Goal: Task Accomplishment & Management: Manage account settings

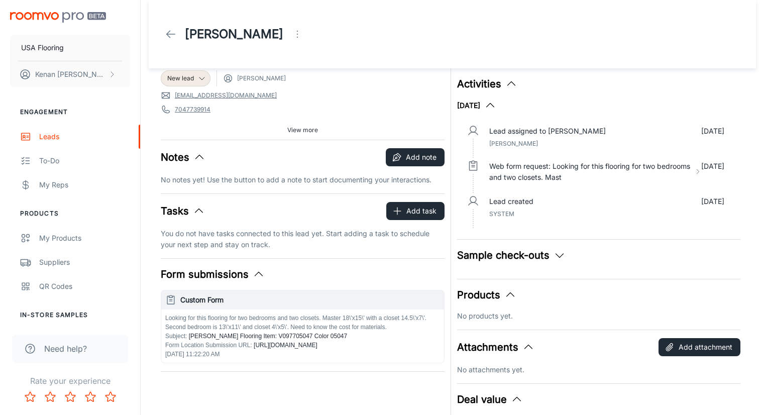
scroll to position [50, 0]
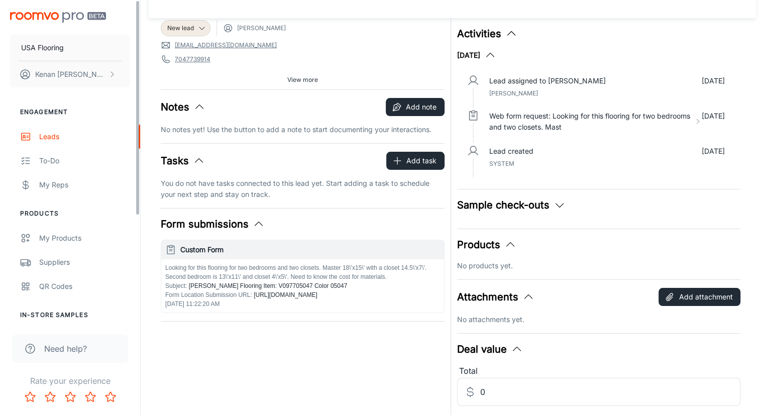
click at [73, 19] on img "scrollable content" at bounding box center [58, 17] width 96 height 11
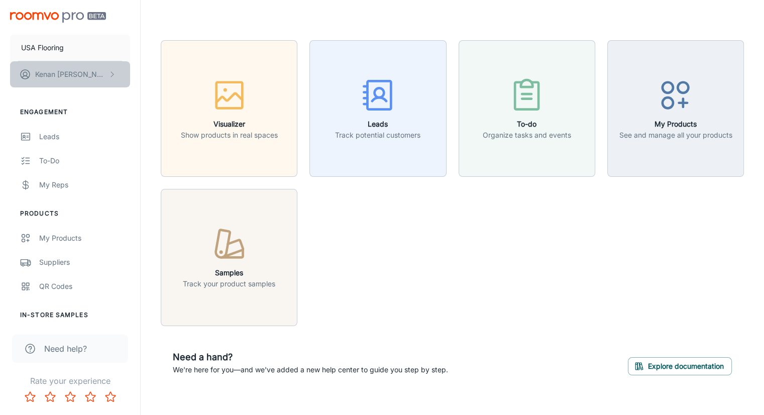
click at [64, 76] on p "[PERSON_NAME]" at bounding box center [70, 74] width 71 height 11
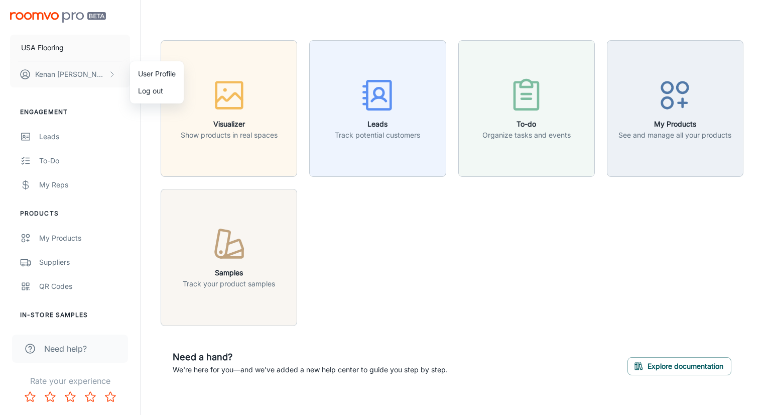
click at [66, 104] on div at bounding box center [385, 207] width 771 height 415
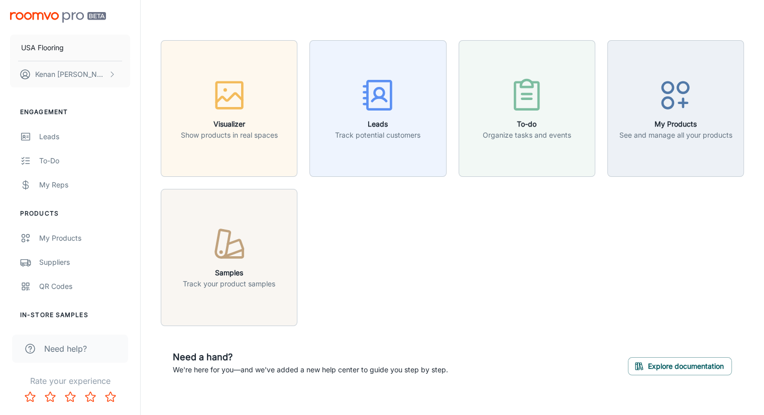
drag, startPoint x: 466, startPoint y: 242, endPoint x: 458, endPoint y: 213, distance: 29.7
click at [466, 242] on div "Visualizer Show products in real spaces Leads Track potential customers To-do O…" at bounding box center [446, 177] width 595 height 298
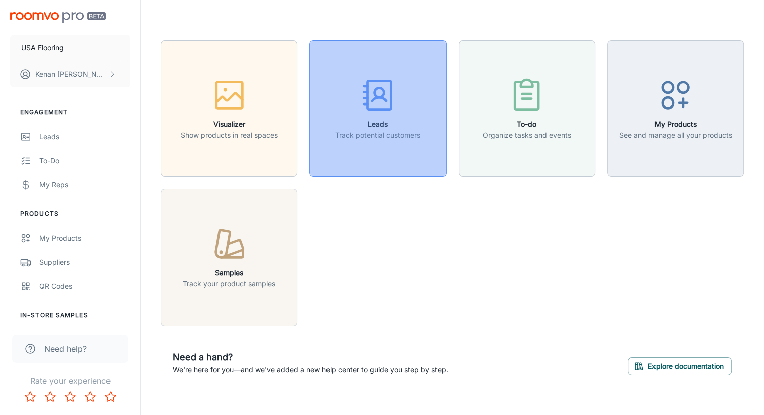
click at [391, 93] on rect "button" at bounding box center [379, 95] width 24 height 28
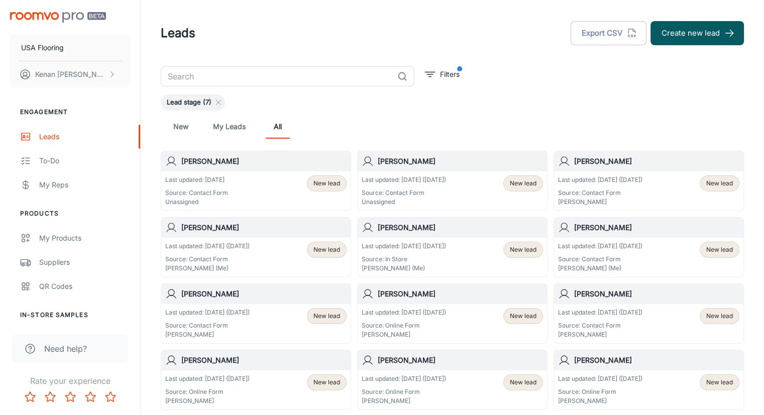
click at [470, 99] on div "Lead stage (7)" at bounding box center [452, 102] width 583 height 16
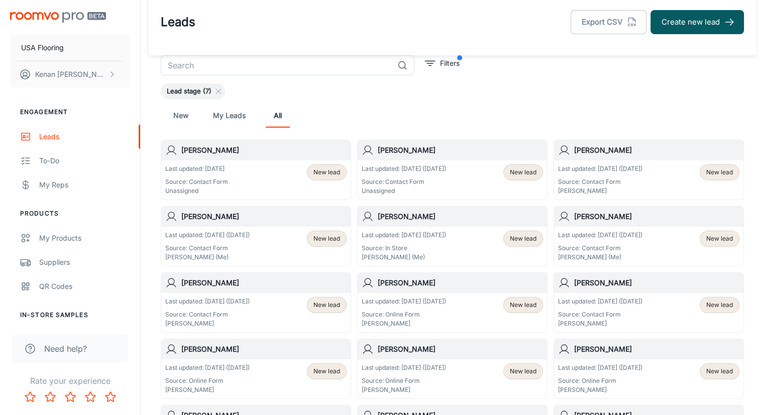
drag, startPoint x: 644, startPoint y: 87, endPoint x: 644, endPoint y: 130, distance: 42.7
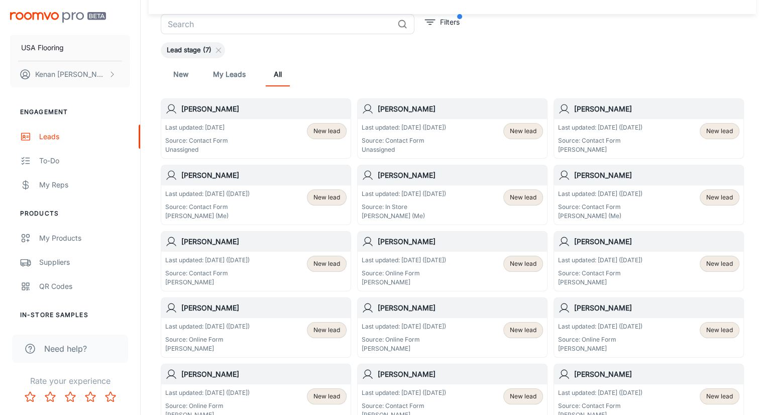
scroll to position [69, 0]
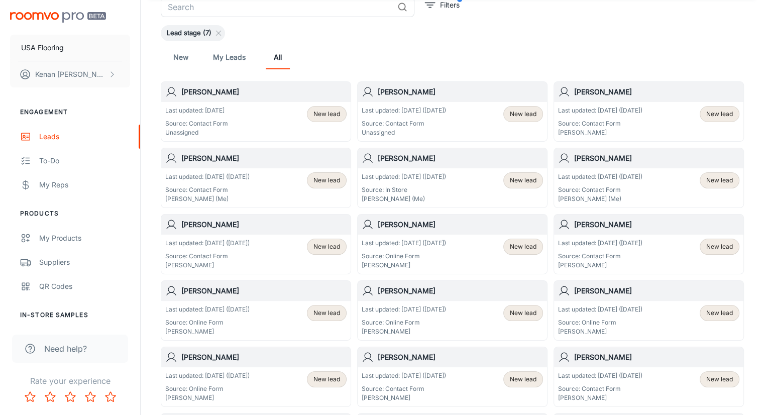
click at [434, 113] on p "Last updated: [DATE] ([DATE])" at bounding box center [404, 110] width 84 height 9
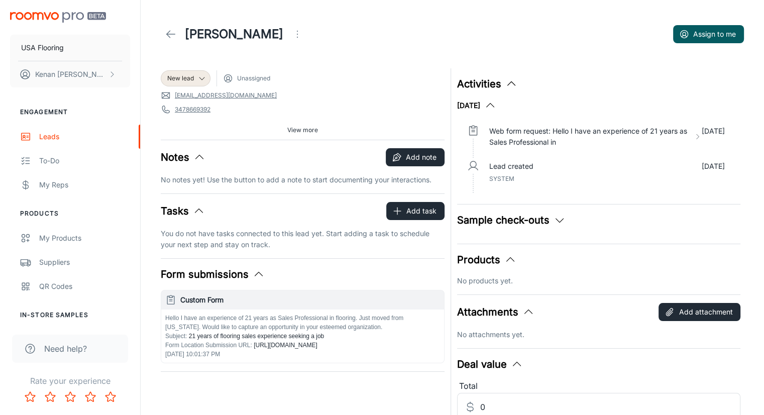
click at [237, 59] on header "[PERSON_NAME] Assign to me" at bounding box center [452, 34] width 607 height 68
click at [295, 129] on span "View more" at bounding box center [302, 130] width 31 height 9
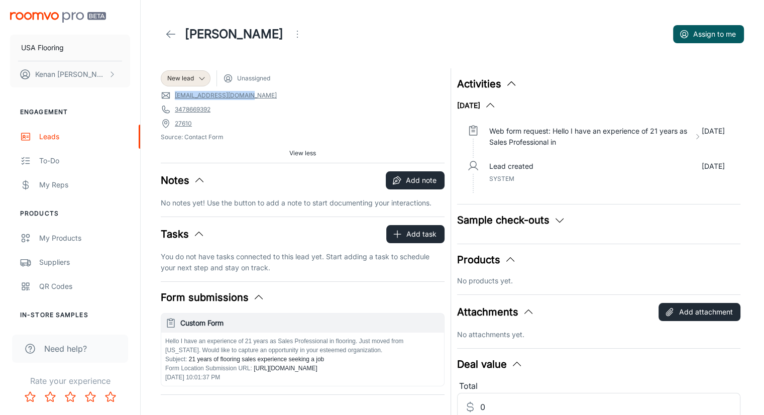
drag, startPoint x: 257, startPoint y: 97, endPoint x: 175, endPoint y: 96, distance: 81.4
click at [175, 96] on span "[EMAIL_ADDRESS][DOMAIN_NAME]" at bounding box center [303, 95] width 284 height 10
copy link "[EMAIL_ADDRESS][DOMAIN_NAME]"
click at [240, 116] on div "New lead Unassigned [EMAIL_ADDRESS][DOMAIN_NAME] 3478669392 27610 Source: Conta…" at bounding box center [303, 115] width 284 height 94
drag, startPoint x: 221, startPoint y: 108, endPoint x: 175, endPoint y: 110, distance: 46.2
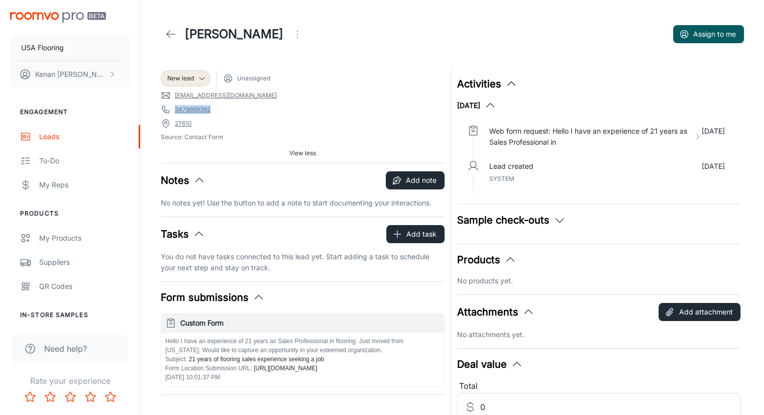
click at [175, 110] on span "3478669392" at bounding box center [303, 109] width 284 height 10
copy link "3478669392"
drag, startPoint x: 214, startPoint y: 123, endPoint x: 177, endPoint y: 123, distance: 37.2
click at [177, 123] on span "27610" at bounding box center [303, 124] width 284 height 10
click at [201, 121] on span "27610" at bounding box center [303, 124] width 284 height 10
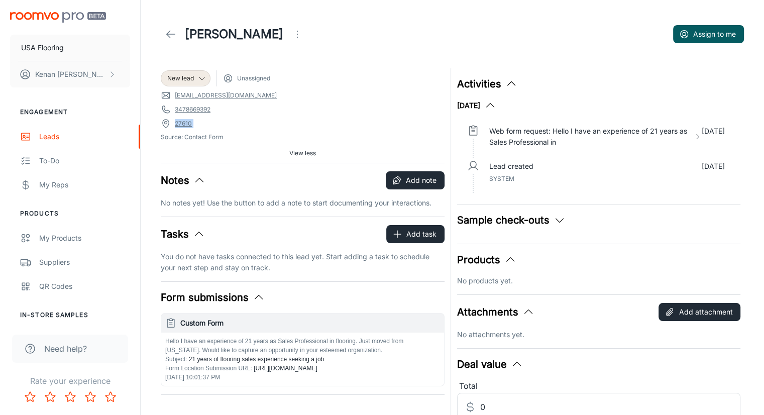
drag, startPoint x: 201, startPoint y: 121, endPoint x: 178, endPoint y: 122, distance: 22.6
click at [178, 122] on span "27610" at bounding box center [303, 124] width 284 height 10
click at [210, 33] on h1 "[PERSON_NAME]" at bounding box center [234, 34] width 98 height 18
click at [329, 57] on header "[PERSON_NAME] Assign to me" at bounding box center [452, 34] width 607 height 68
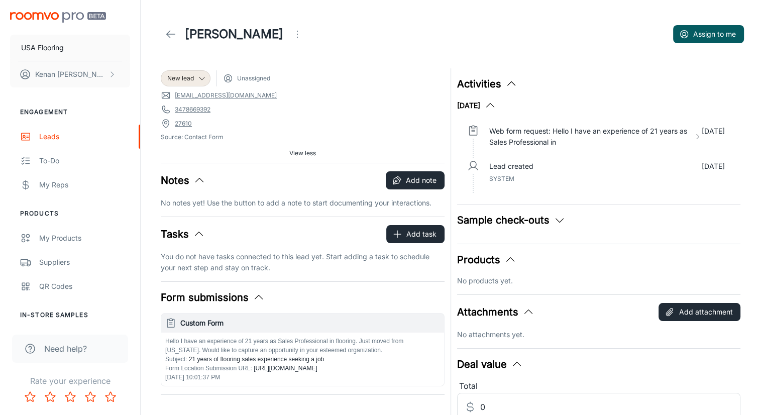
click at [298, 37] on circle "Open menu" at bounding box center [297, 37] width 1 height 1
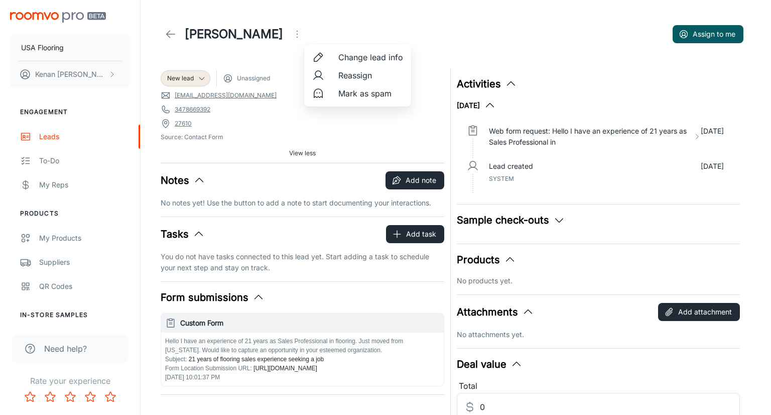
drag, startPoint x: 371, startPoint y: 72, endPoint x: 376, endPoint y: 97, distance: 25.1
click at [376, 97] on ul "Change lead info Reassign Mark as spam" at bounding box center [357, 75] width 107 height 62
click at [376, 93] on span "Mark as spam" at bounding box center [370, 93] width 65 height 12
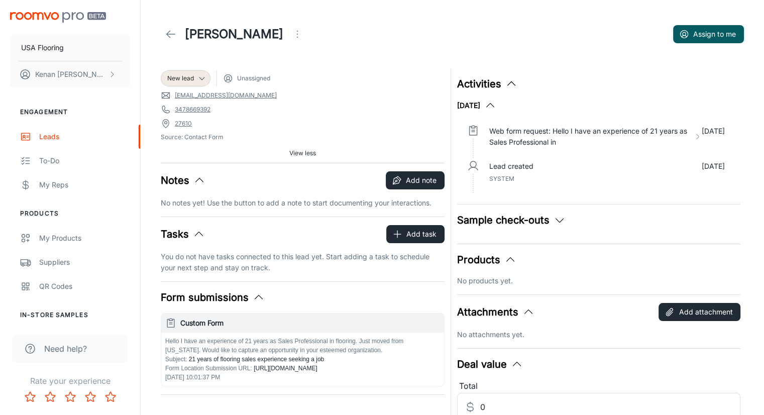
click at [426, 31] on div "[PERSON_NAME] Assign to me" at bounding box center [452, 34] width 583 height 28
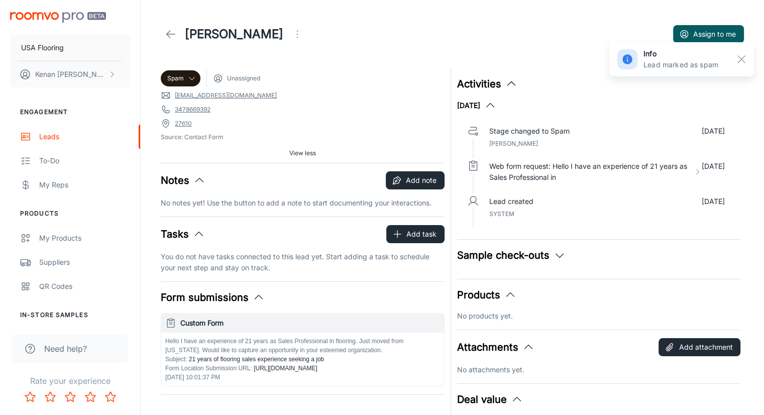
click at [395, 26] on div "[PERSON_NAME] Assign to me" at bounding box center [452, 34] width 583 height 28
click at [183, 37] on div "[PERSON_NAME]" at bounding box center [234, 34] width 147 height 20
click at [172, 35] on icon at bounding box center [171, 34] width 12 height 12
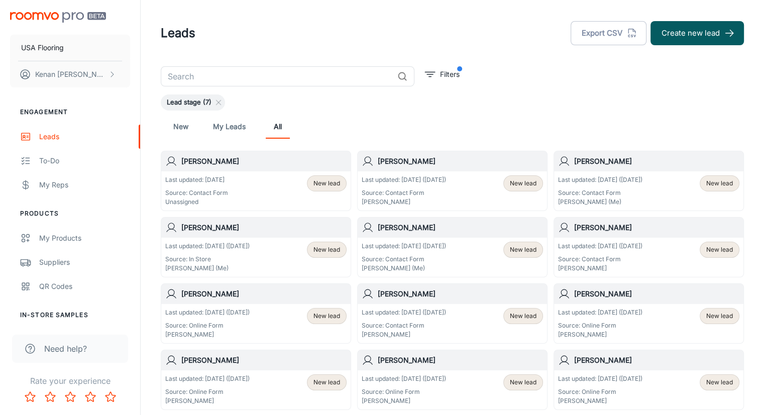
click at [445, 112] on div "New My Leads All" at bounding box center [452, 126] width 583 height 32
click at [275, 187] on div "Last updated: [DATE] Source: Contact Form Unassigned New lead" at bounding box center [255, 190] width 181 height 31
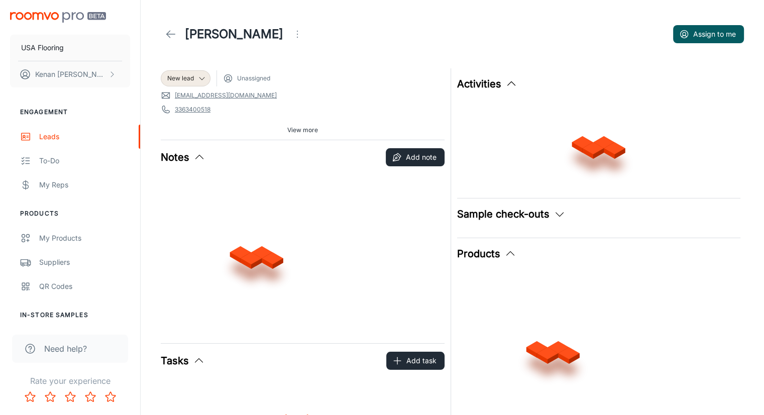
click at [725, 28] on button "Assign to me" at bounding box center [708, 34] width 71 height 18
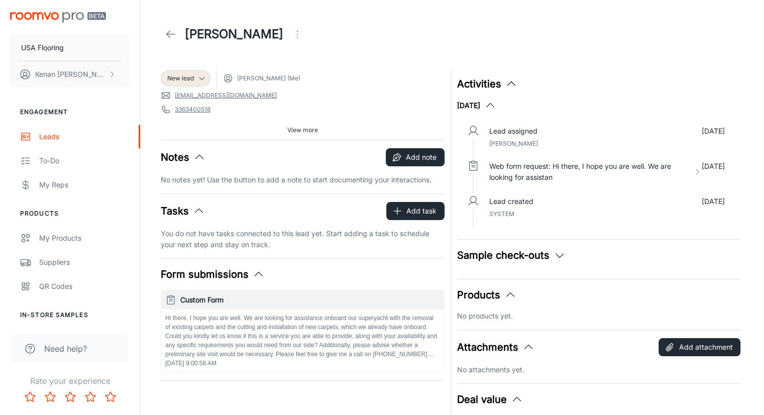
click at [701, 48] on div "[PERSON_NAME]" at bounding box center [452, 34] width 583 height 28
click at [394, 40] on div "[PERSON_NAME]" at bounding box center [452, 34] width 583 height 28
click at [167, 38] on icon at bounding box center [171, 34] width 12 height 12
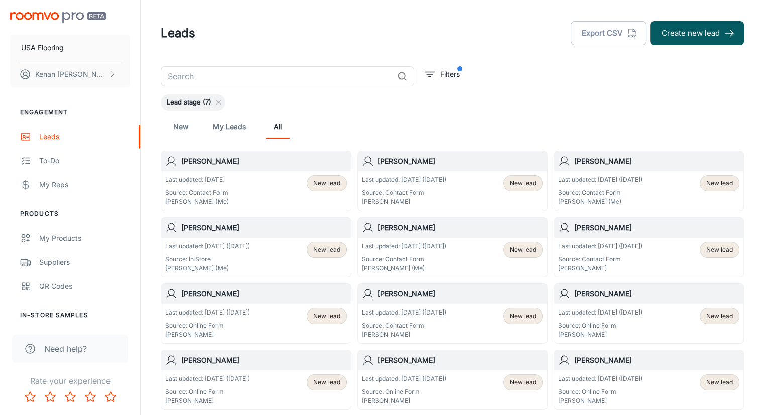
click at [185, 42] on div "Leads Export CSV Create new lead" at bounding box center [452, 33] width 583 height 26
click at [185, 45] on div "Leads Export CSV Create new lead" at bounding box center [452, 33] width 583 height 26
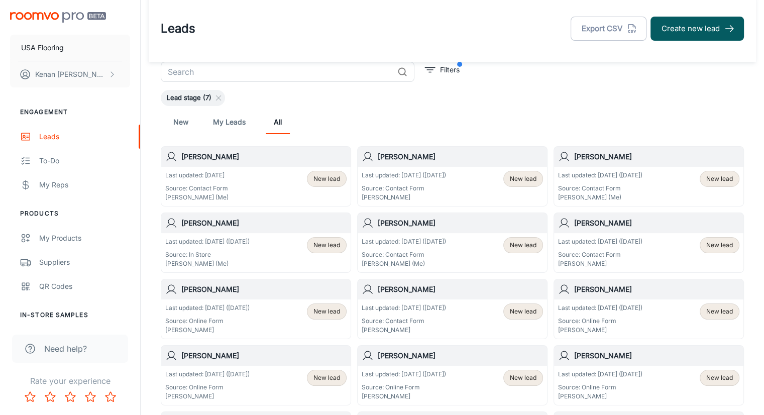
scroll to position [9, 0]
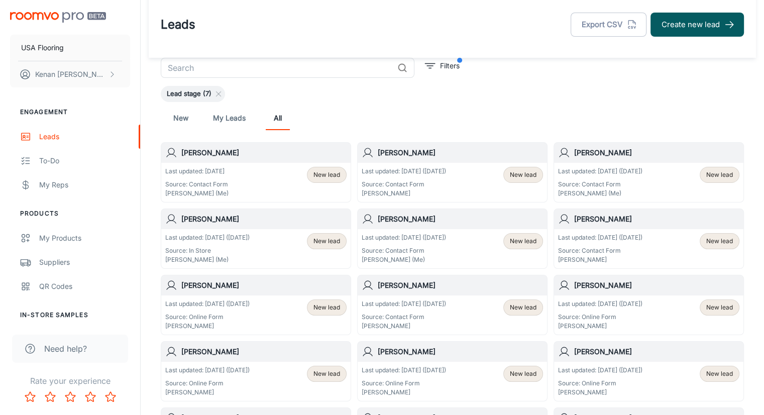
drag, startPoint x: 197, startPoint y: 135, endPoint x: 195, endPoint y: 155, distance: 20.1
